Goal: Navigation & Orientation: Find specific page/section

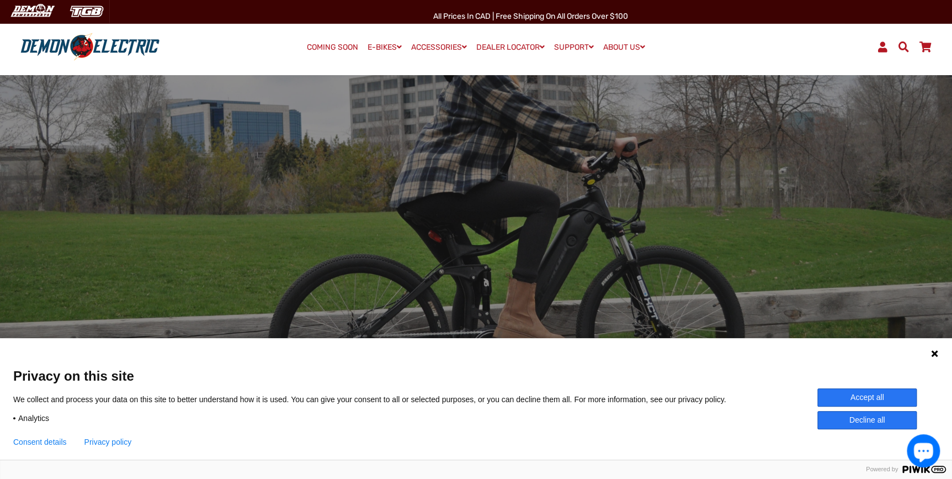
scroll to position [251, 0]
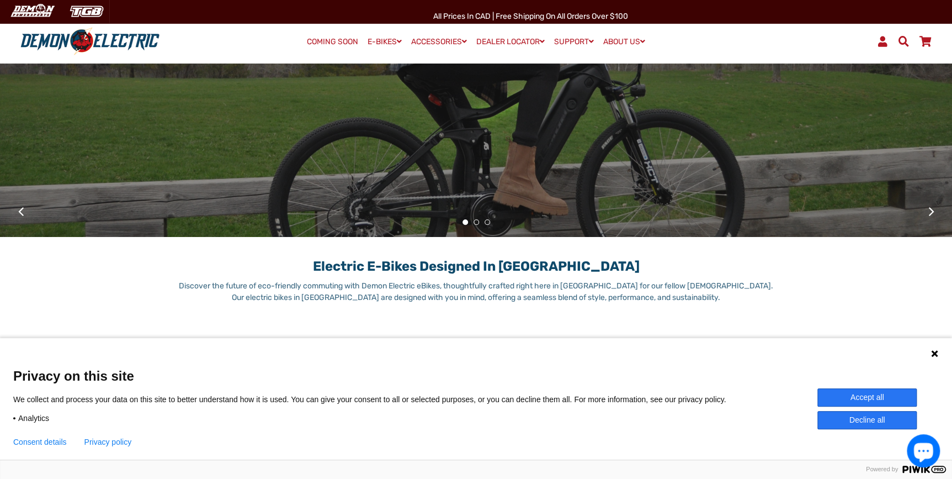
click at [899, 402] on button "Accept all" at bounding box center [866, 397] width 99 height 18
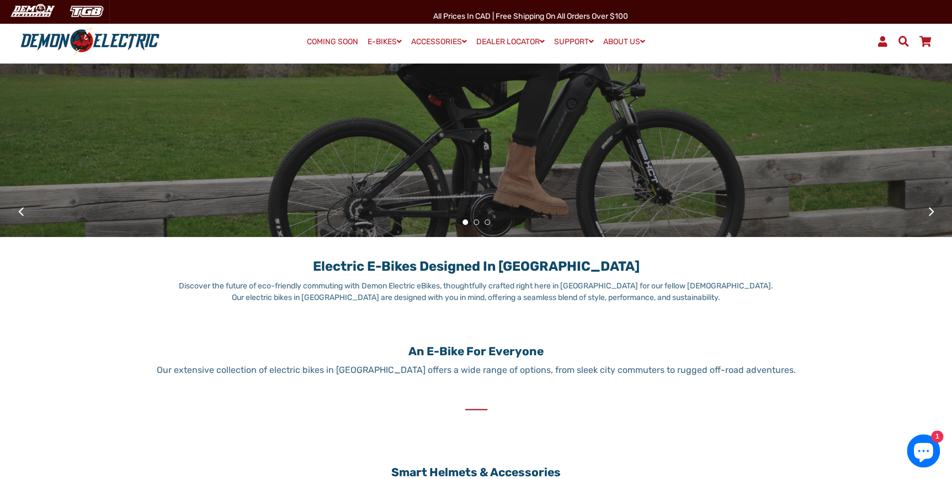
click at [937, 217] on button at bounding box center [931, 210] width 19 height 19
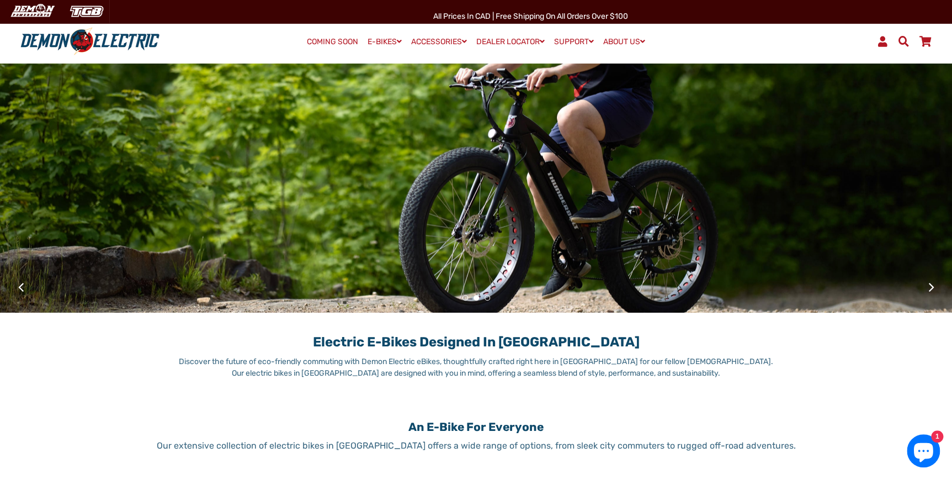
scroll to position [100, 0]
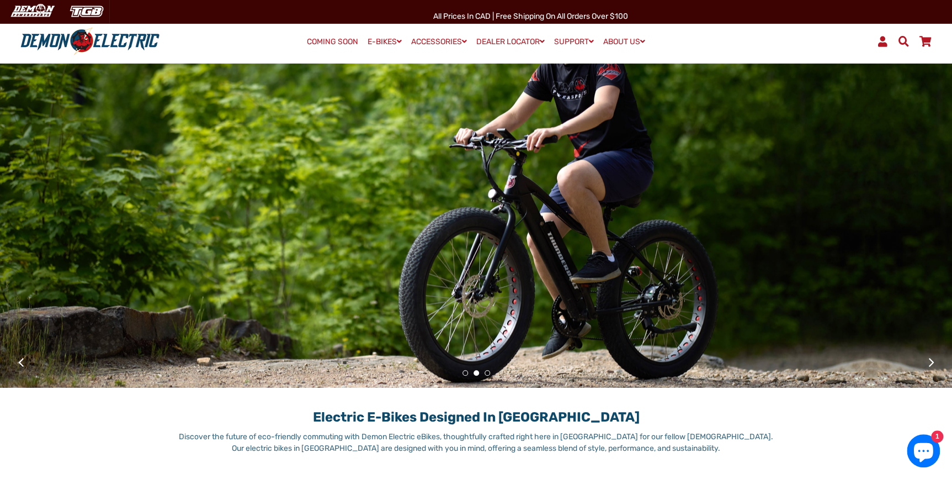
click at [932, 355] on button at bounding box center [931, 361] width 19 height 19
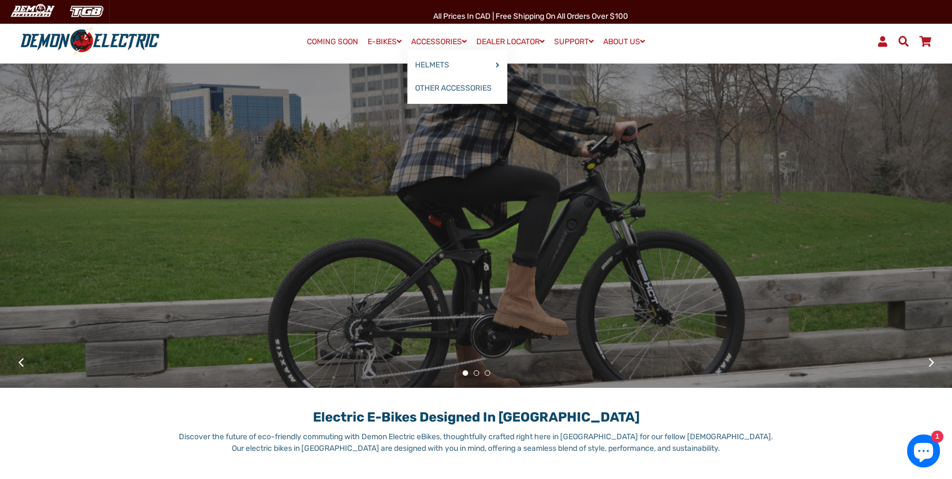
click at [417, 42] on link "ACCESSORIES" at bounding box center [438, 42] width 63 height 16
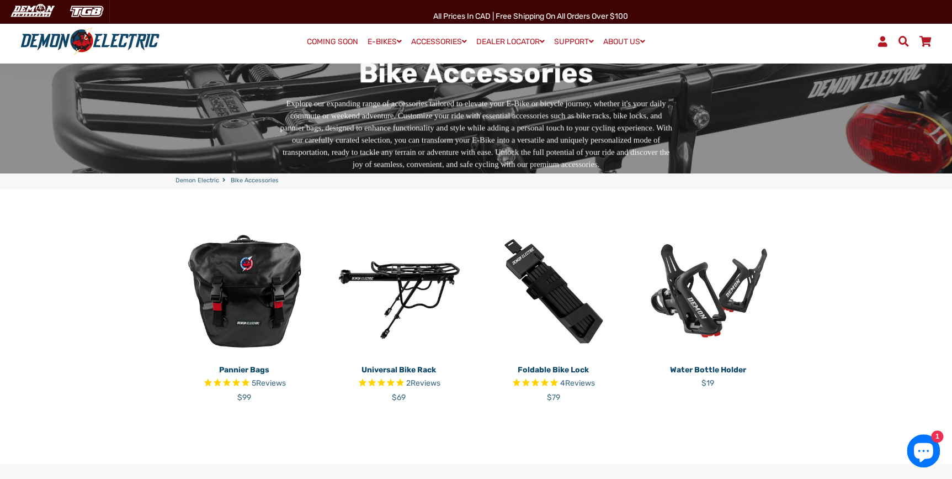
scroll to position [301, 0]
